Goal: Information Seeking & Learning: Learn about a topic

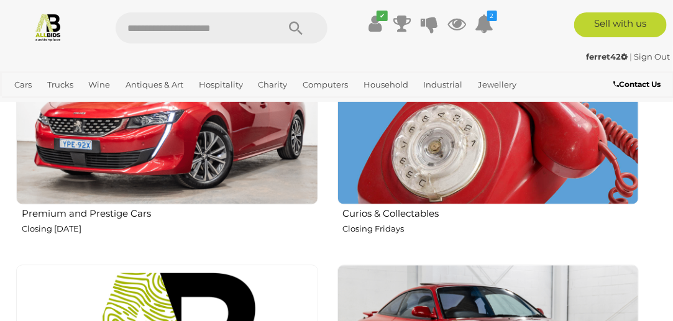
scroll to position [932, 0]
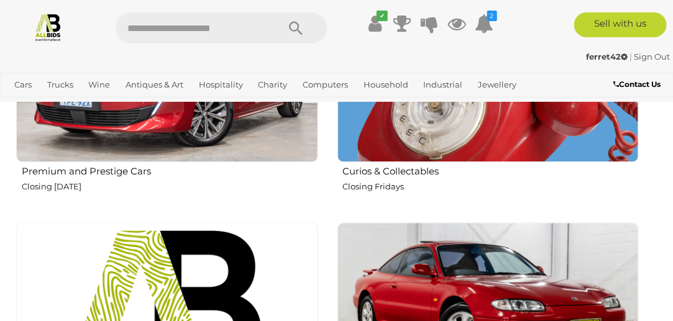
click at [579, 124] on img at bounding box center [488, 11] width 302 height 302
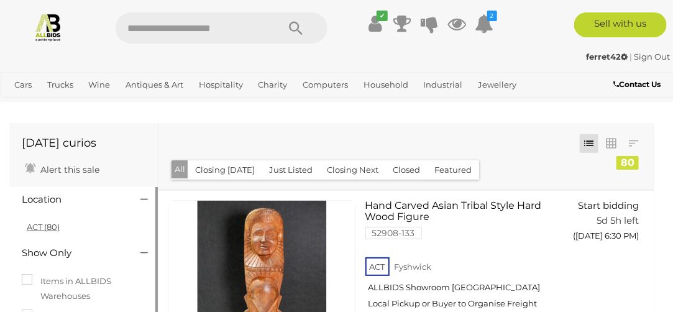
click at [34, 223] on link "ACT (80)" at bounding box center [43, 227] width 33 height 10
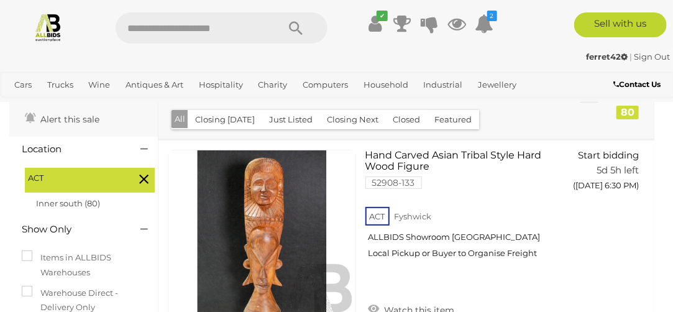
scroll to position [62, 0]
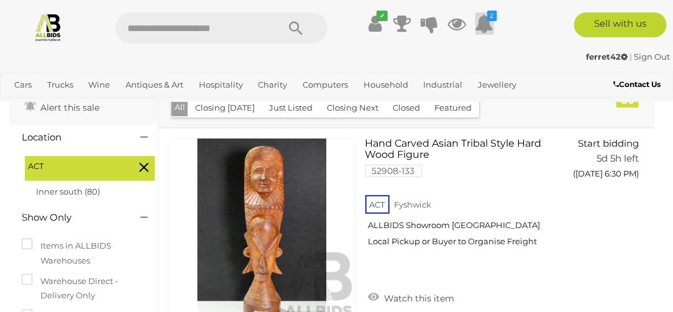
click at [485, 23] on icon at bounding box center [484, 23] width 19 height 22
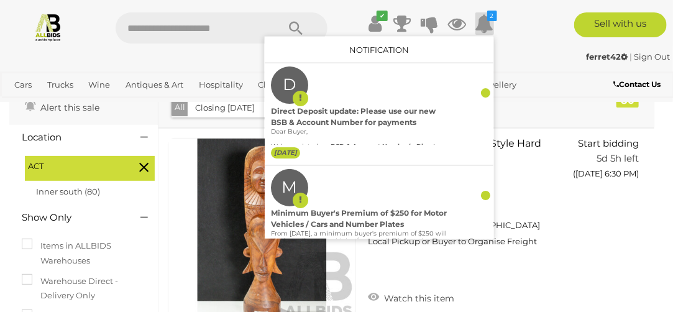
click at [485, 23] on icon at bounding box center [484, 23] width 19 height 22
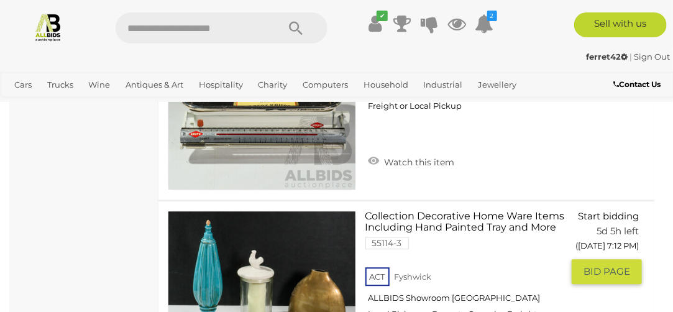
scroll to position [8762, 0]
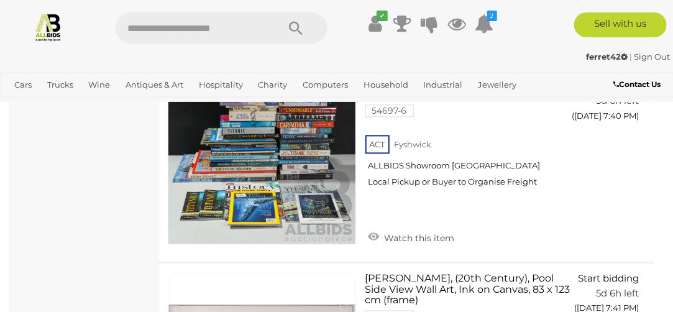
scroll to position [15033, 0]
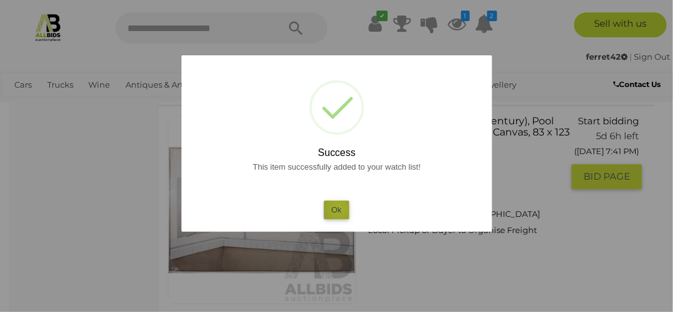
click at [339, 208] on button "Ok" at bounding box center [336, 210] width 25 height 18
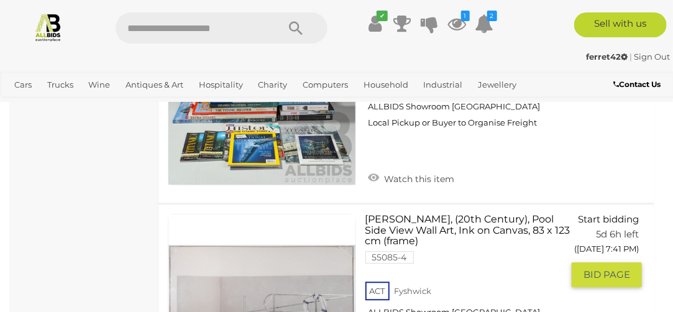
click at [501, 214] on link "Artist Unknown, (20th Century), Pool Side View Wall Art, Ink on Canvas, 83 x 12…" at bounding box center [469, 278] width 188 height 129
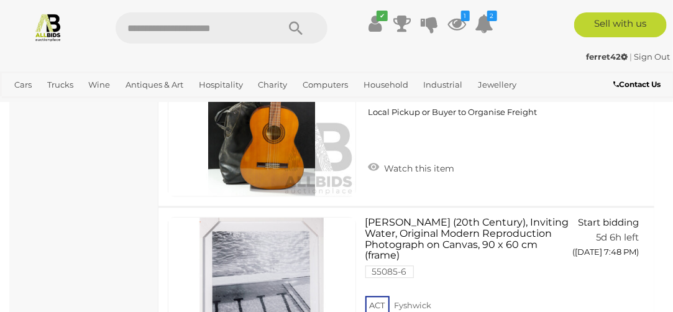
scroll to position [16542, 0]
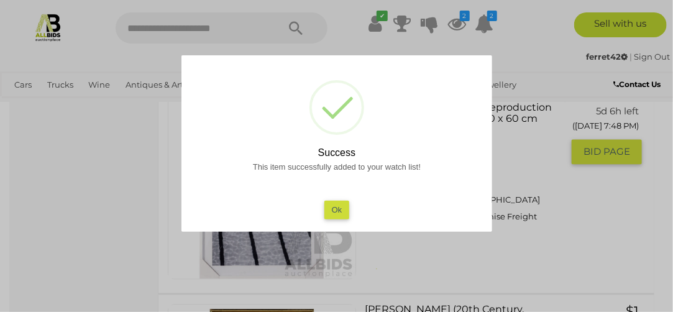
scroll to position [16791, 0]
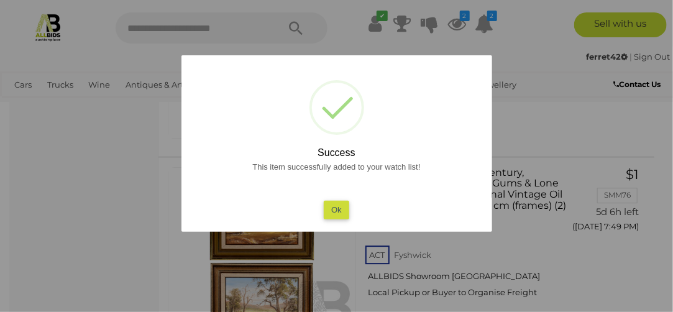
click at [334, 209] on button "Ok" at bounding box center [336, 210] width 25 height 18
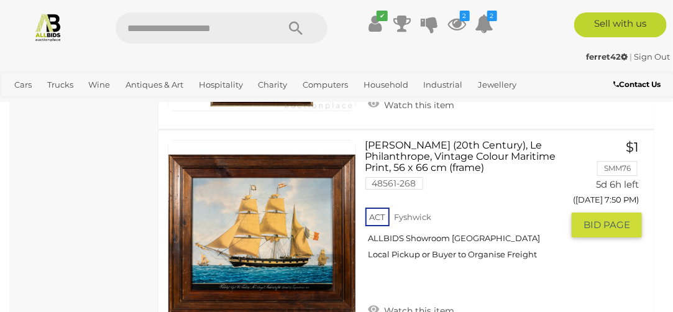
scroll to position [17102, 0]
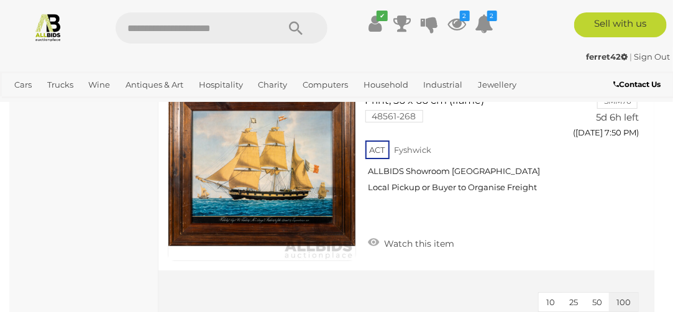
click at [47, 33] on img at bounding box center [48, 26] width 29 height 29
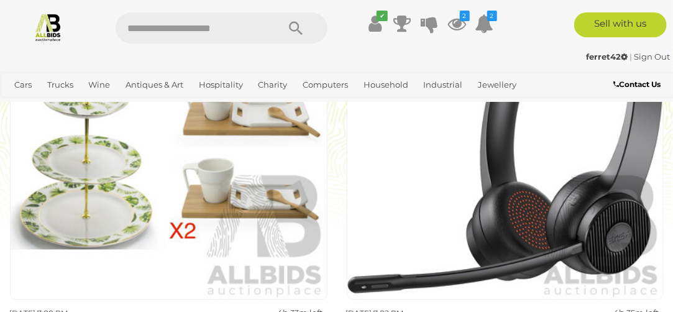
scroll to position [2486, 0]
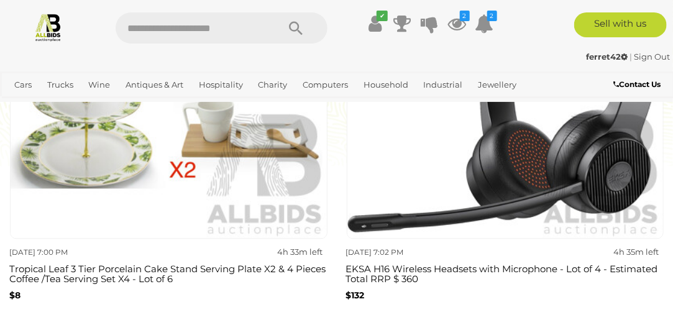
click at [252, 154] on img at bounding box center [169, 81] width 318 height 318
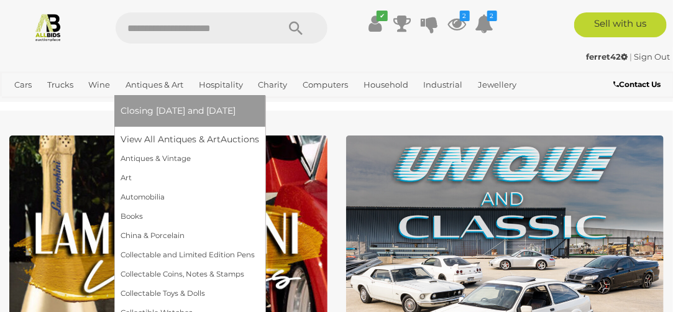
click at [143, 81] on link "Antiques & Art" at bounding box center [155, 85] width 68 height 21
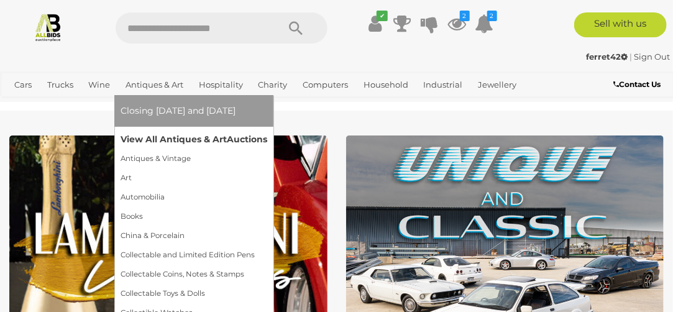
click at [145, 137] on link "View All Antiques & Art Auctions" at bounding box center [194, 139] width 147 height 19
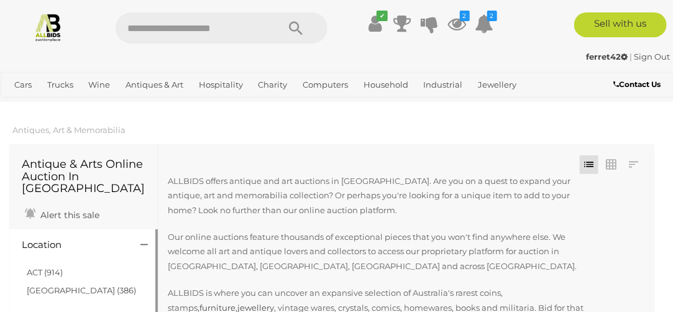
click at [25, 240] on h4 "Location" at bounding box center [72, 245] width 100 height 11
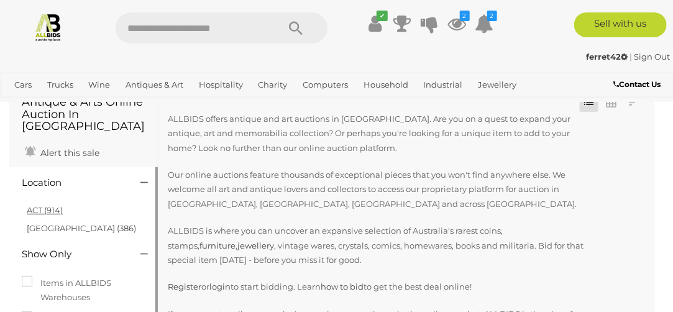
click at [58, 205] on link "ACT (914)" at bounding box center [45, 210] width 36 height 10
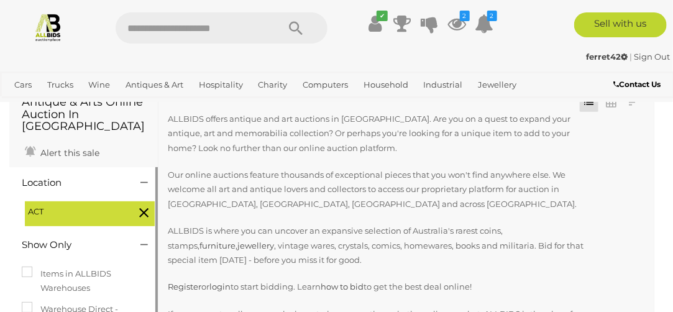
scroll to position [0, 0]
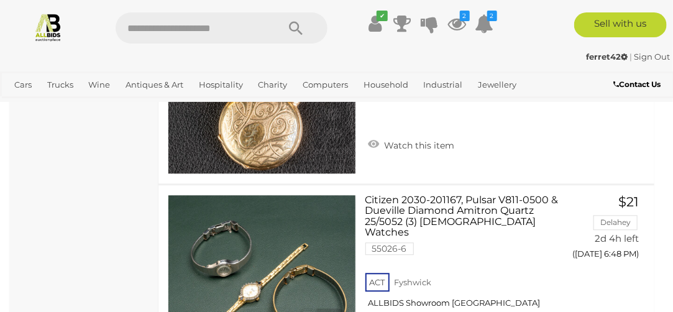
scroll to position [4297, 0]
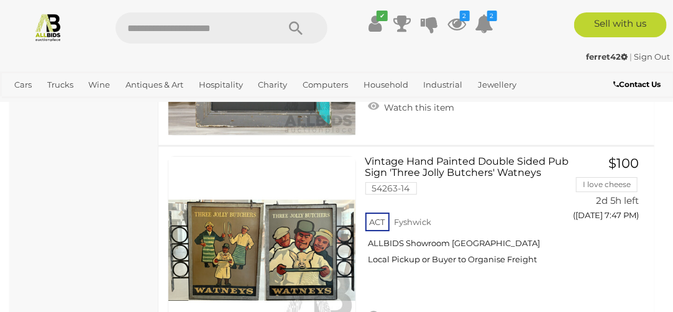
scroll to position [18488, 0]
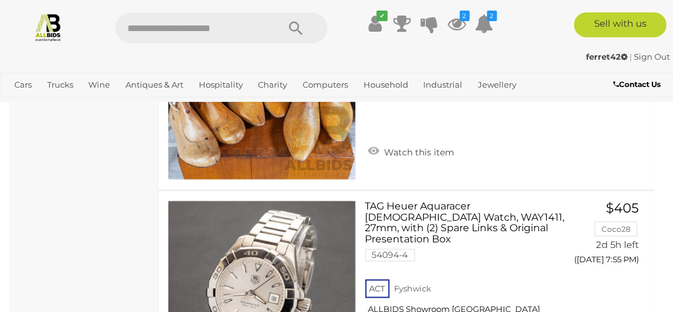
scroll to position [21209, 0]
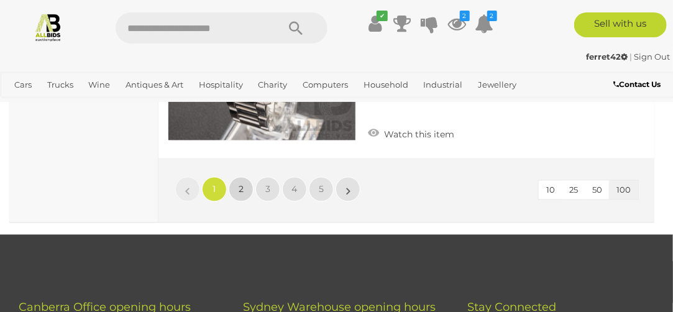
click at [237, 176] on link "2" at bounding box center [241, 188] width 25 height 25
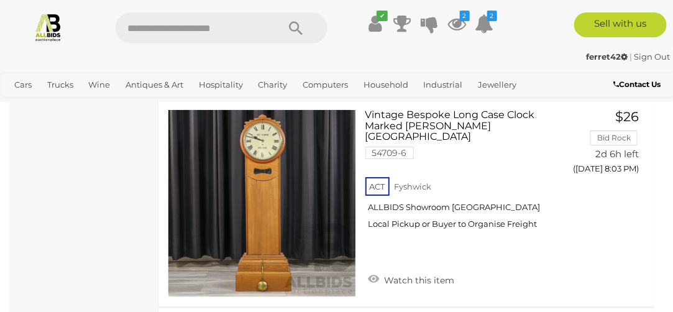
scroll to position [3043, 0]
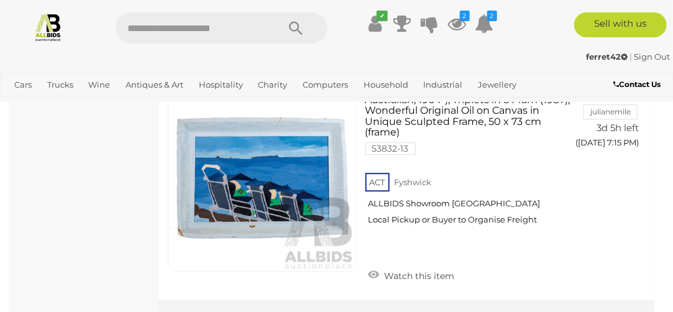
scroll to position [21506, 0]
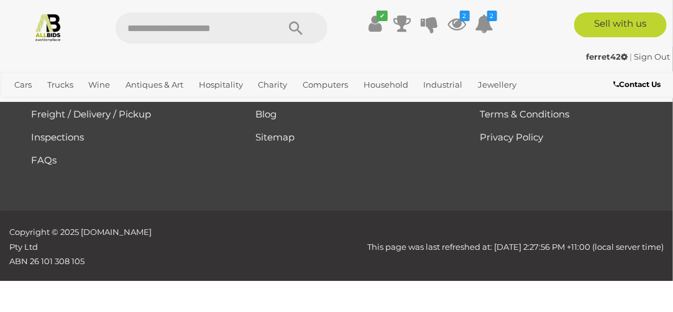
scroll to position [322, 0]
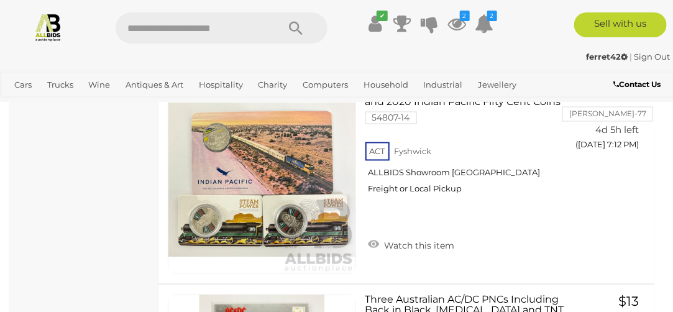
scroll to position [21187, 0]
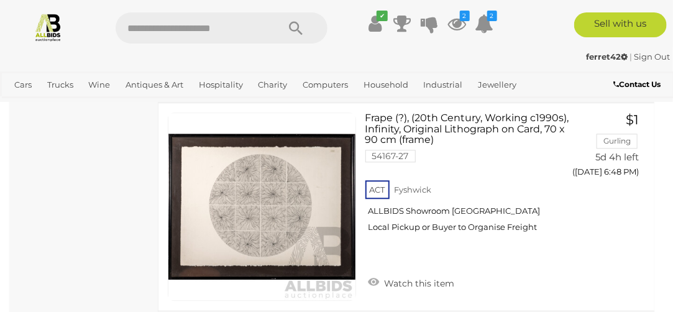
scroll to position [21391, 0]
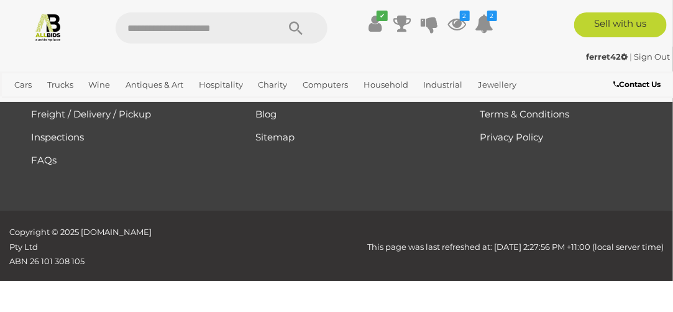
scroll to position [322, 0]
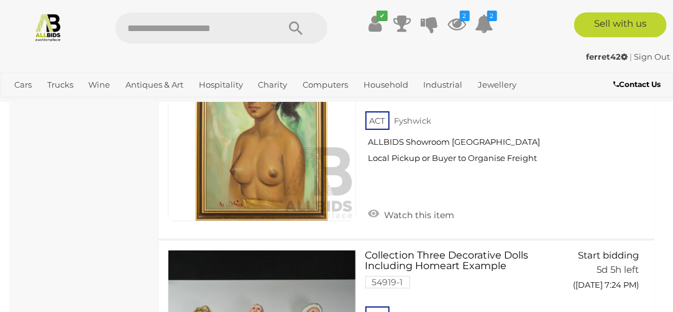
scroll to position [7967, 0]
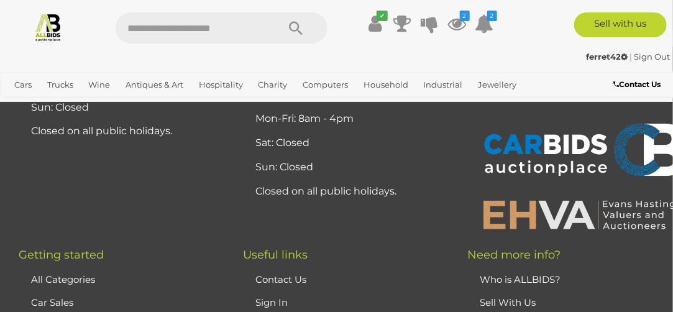
scroll to position [13795, 0]
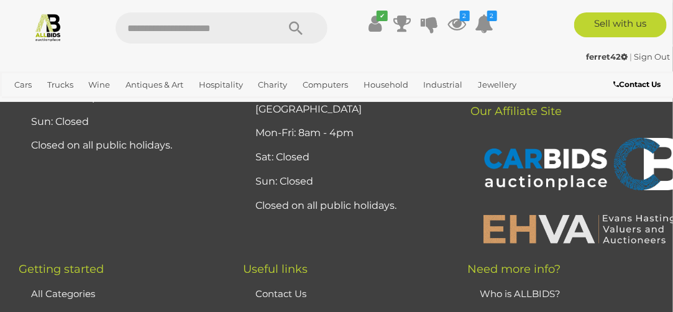
click at [597, 213] on img at bounding box center [582, 229] width 211 height 32
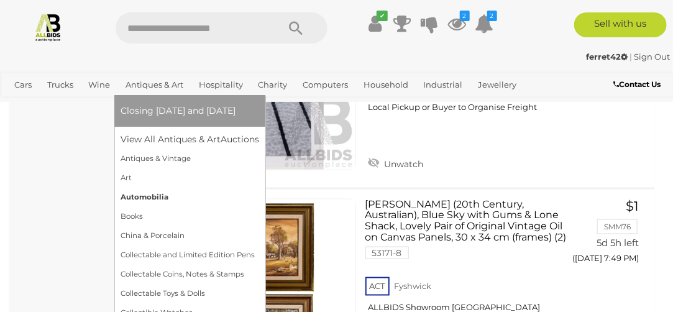
scroll to position [12925, 0]
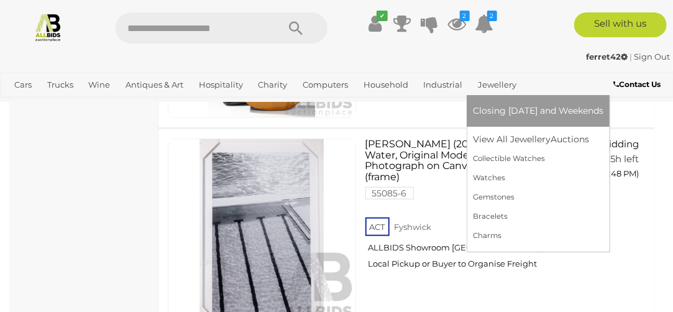
click at [488, 87] on link "Jewellery" at bounding box center [497, 85] width 48 height 21
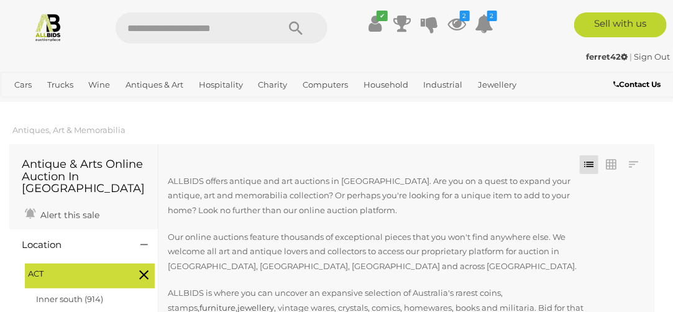
scroll to position [186, 0]
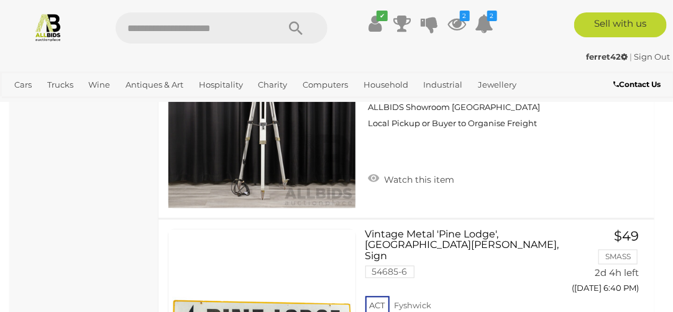
scroll to position [2595, 0]
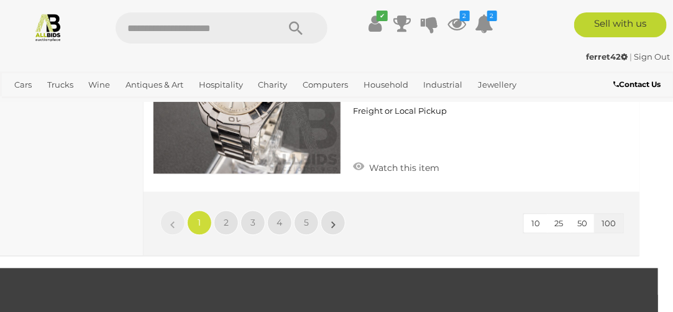
scroll to position [21140, 15]
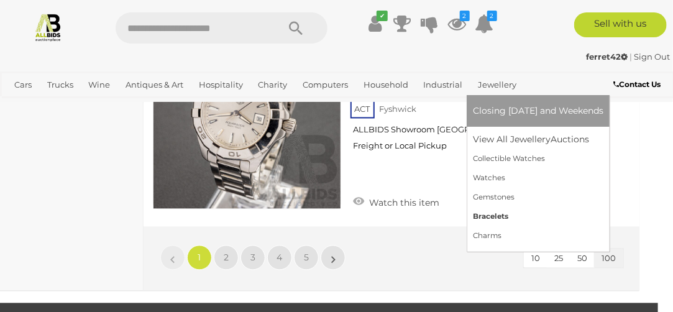
click at [500, 219] on link "Bracelets" at bounding box center [538, 216] width 130 height 19
